Goal: Task Accomplishment & Management: Manage account settings

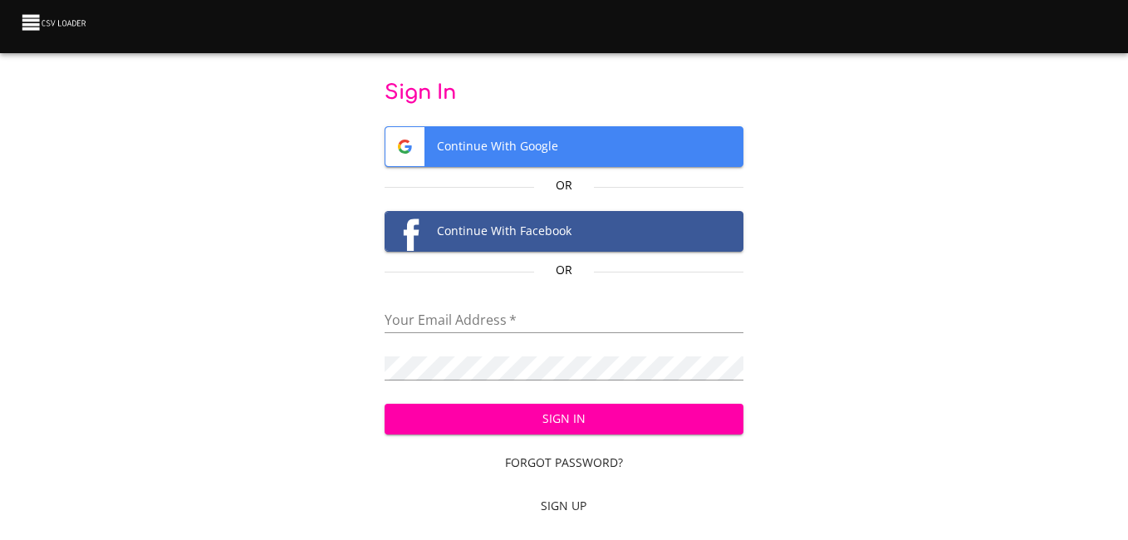
type input "[PERSON_NAME][EMAIL_ADDRESS][DOMAIN_NAME]"
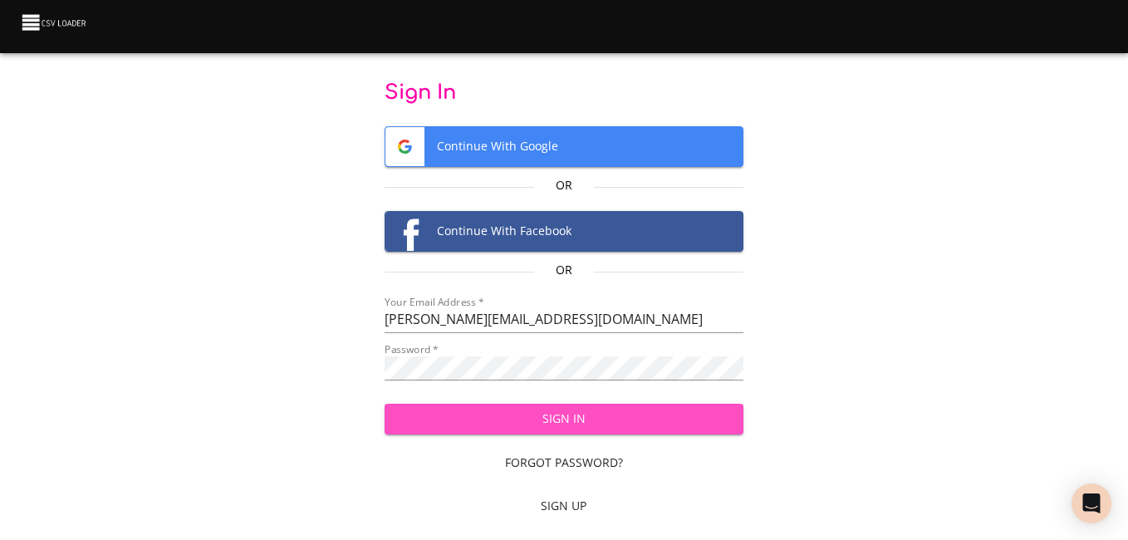
click at [562, 418] on span "Sign In" at bounding box center [563, 419] width 331 height 21
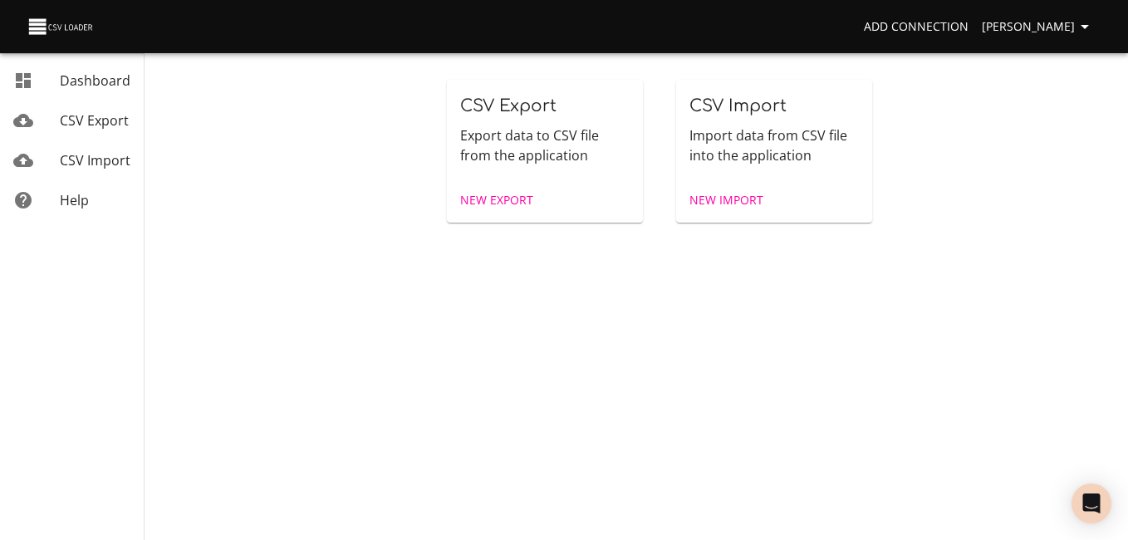
click at [737, 204] on span "New Import" at bounding box center [727, 200] width 74 height 21
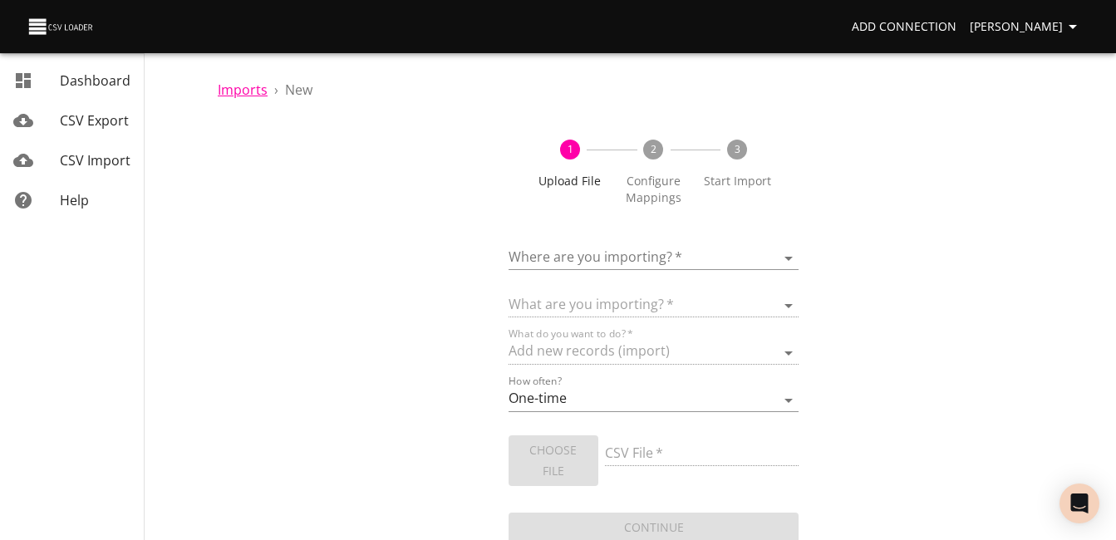
click at [242, 91] on span "Imports" at bounding box center [243, 90] width 50 height 18
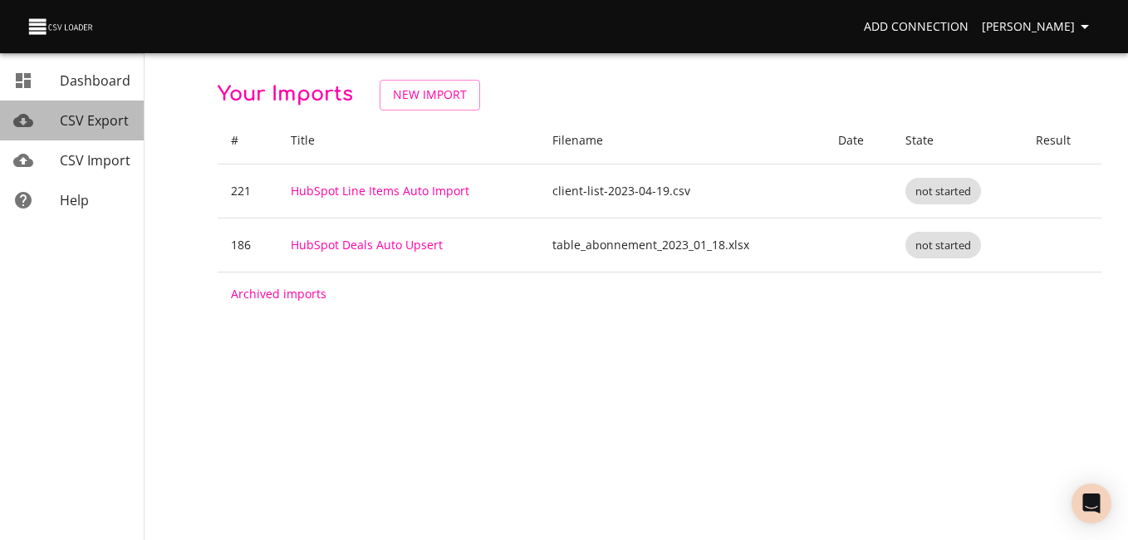
click at [108, 125] on span "CSV Export" at bounding box center [94, 120] width 69 height 18
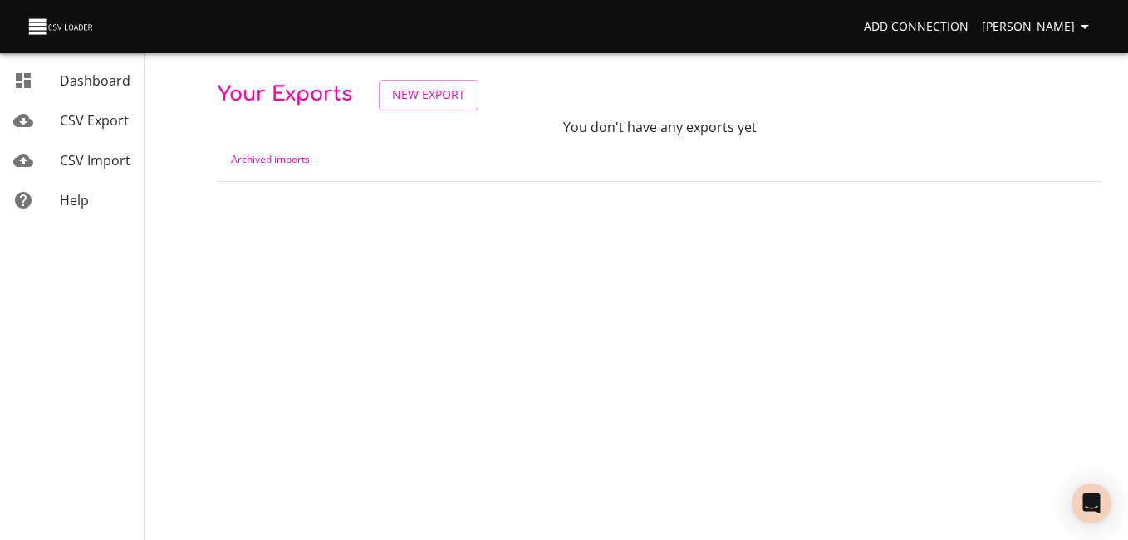
click at [91, 162] on span "CSV Import" at bounding box center [95, 160] width 71 height 18
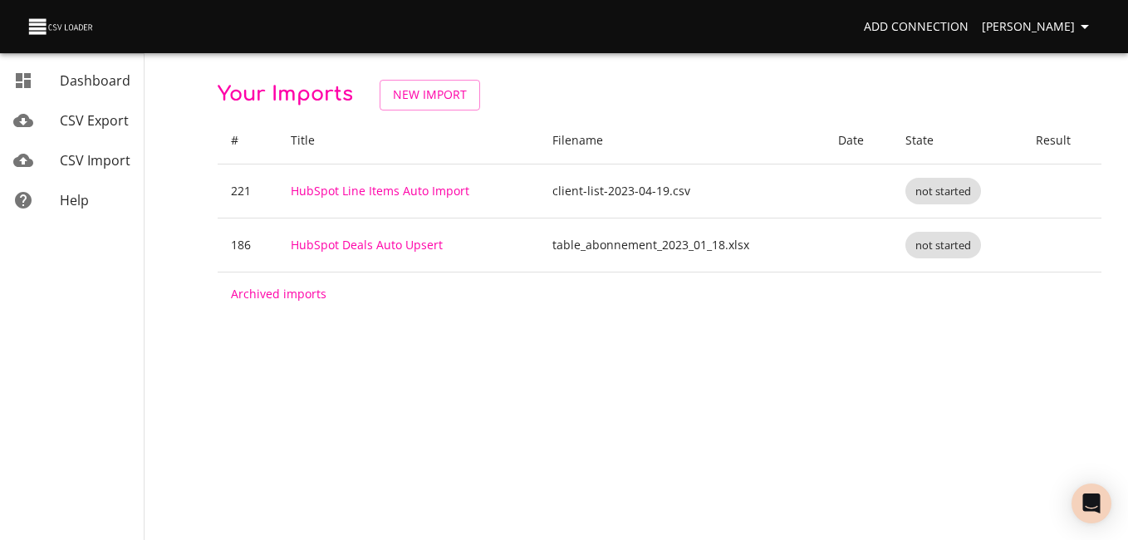
click at [133, 82] on link "Dashboard" at bounding box center [72, 81] width 144 height 40
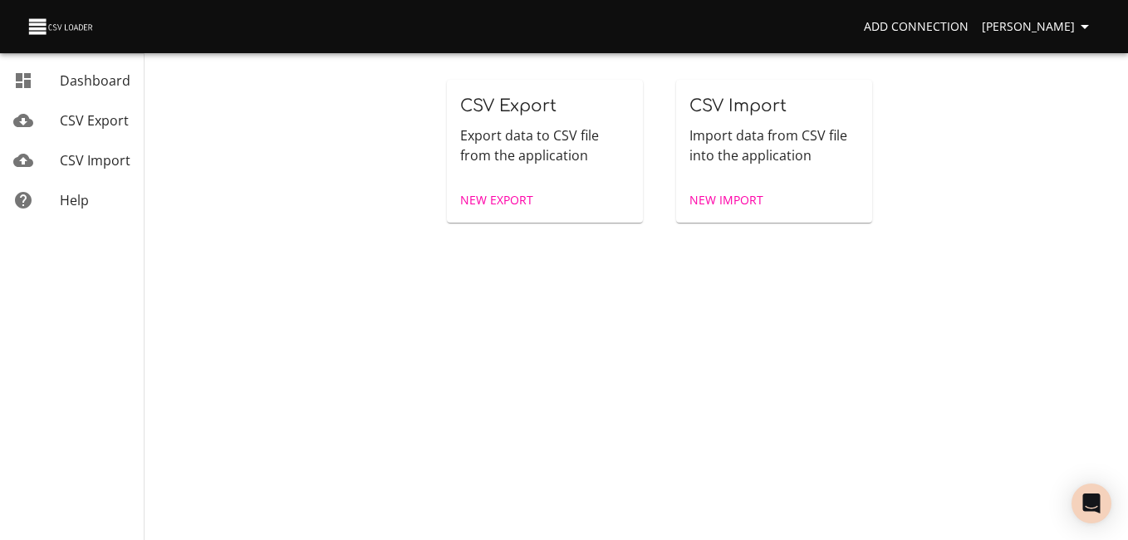
click at [535, 135] on p "Export data to CSV file from the application" at bounding box center [544, 145] width 169 height 40
click at [509, 203] on span "New Export" at bounding box center [496, 200] width 73 height 21
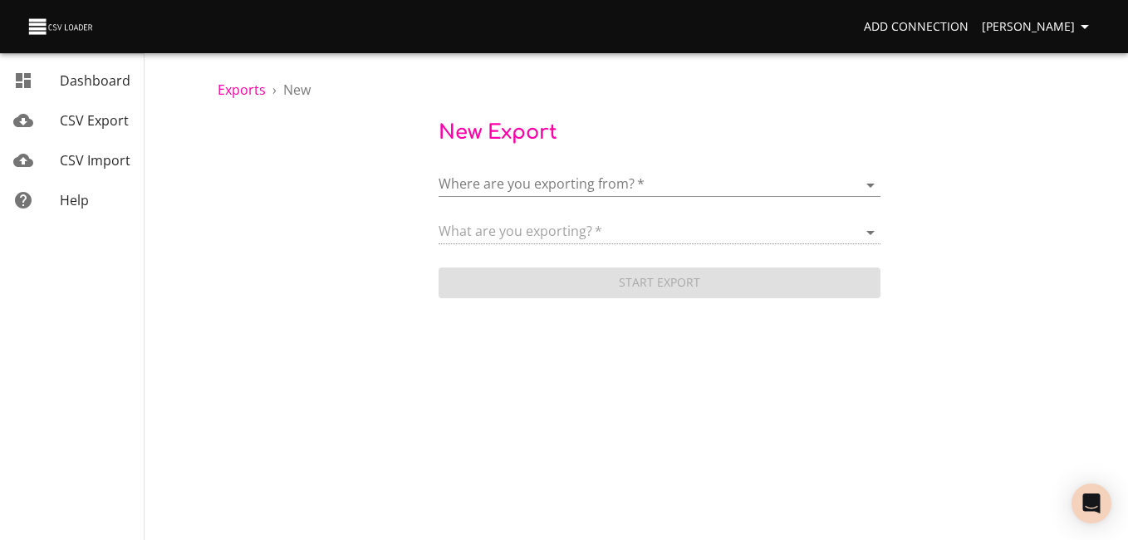
click at [1083, 32] on icon "button" at bounding box center [1085, 27] width 20 height 20
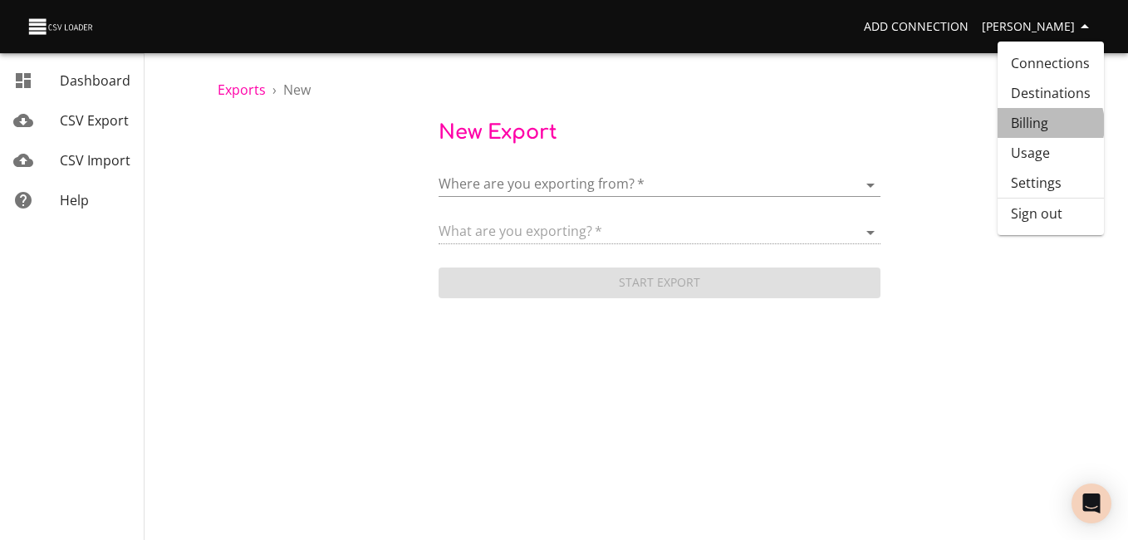
click at [1041, 125] on link "Billing" at bounding box center [1051, 123] width 106 height 30
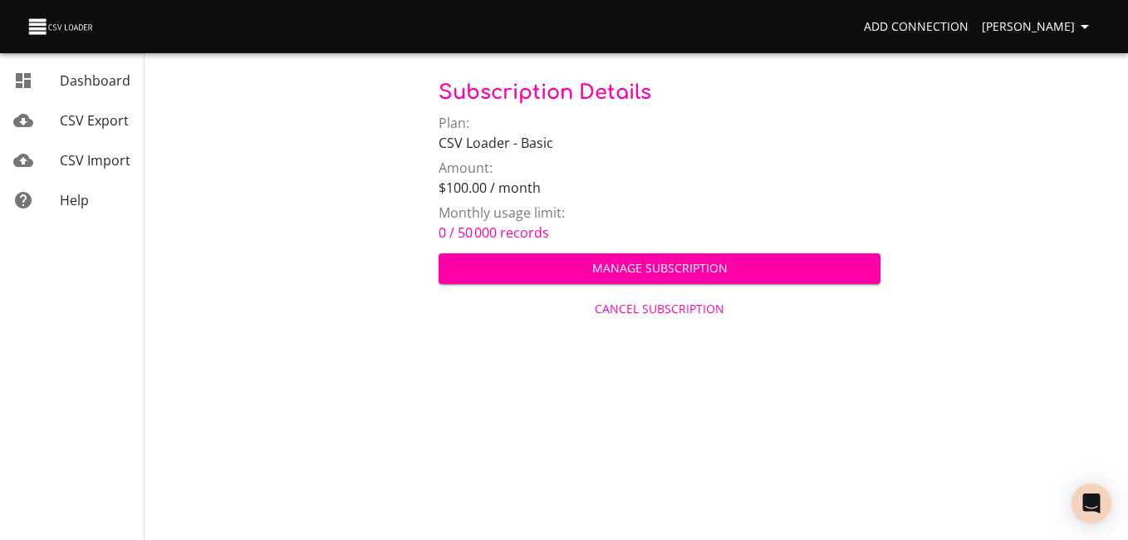
click at [702, 277] on span "Manage Subscription" at bounding box center [659, 268] width 415 height 21
